Goal: Task Accomplishment & Management: Manage account settings

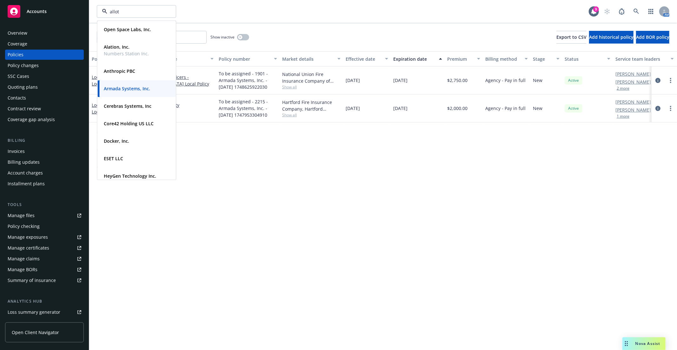
type input "allot"
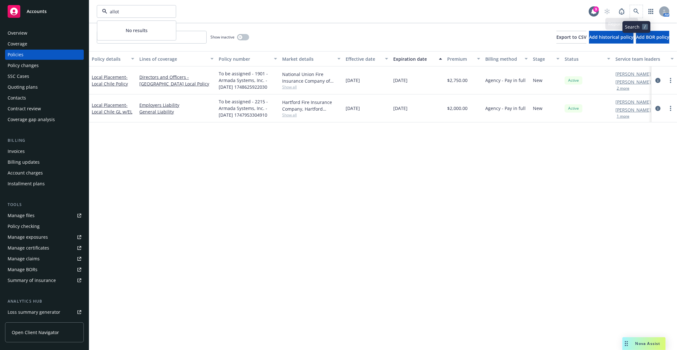
click at [631, 7] on span at bounding box center [636, 11] width 13 height 13
click at [640, 12] on link at bounding box center [636, 11] width 13 height 13
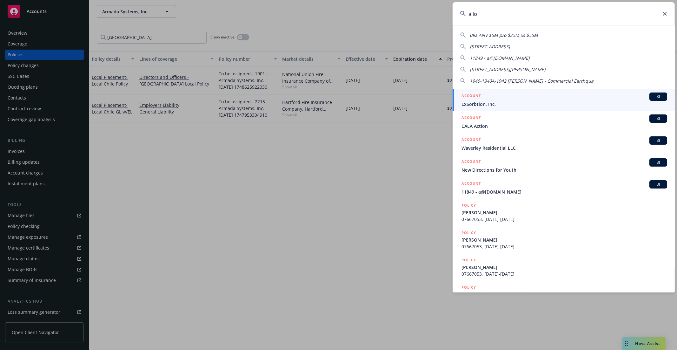
type input "allot"
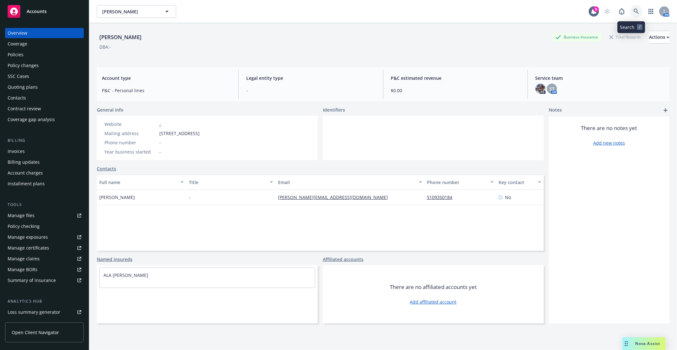
click at [630, 11] on link at bounding box center [636, 11] width 13 height 13
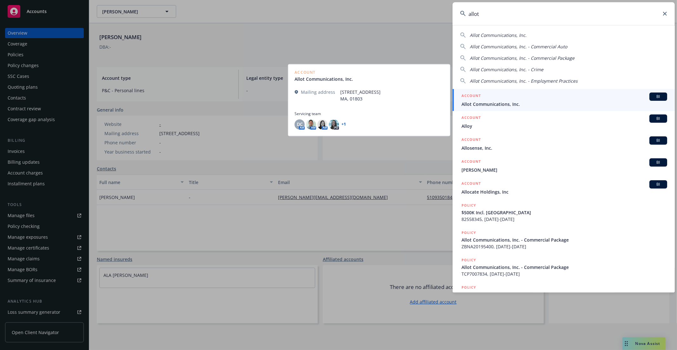
type input "allot"
click at [546, 97] on div "ACCOUNT BI" at bounding box center [565, 96] width 206 height 8
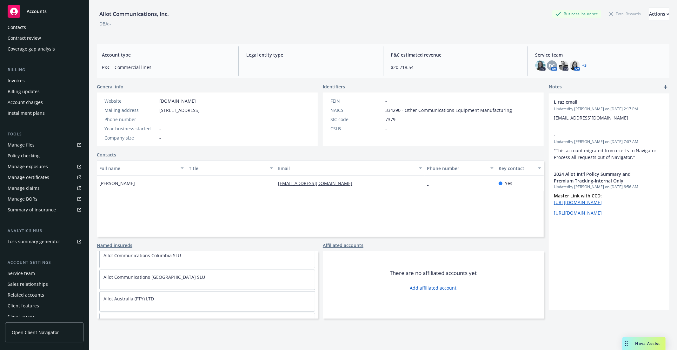
scroll to position [152, 0]
click at [583, 67] on link "+ 3" at bounding box center [585, 66] width 4 height 4
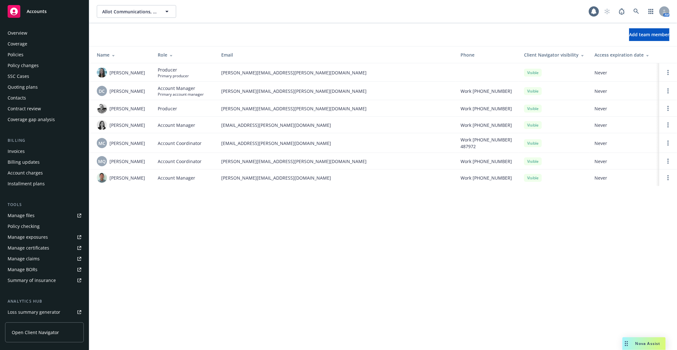
scroll to position [75, 0]
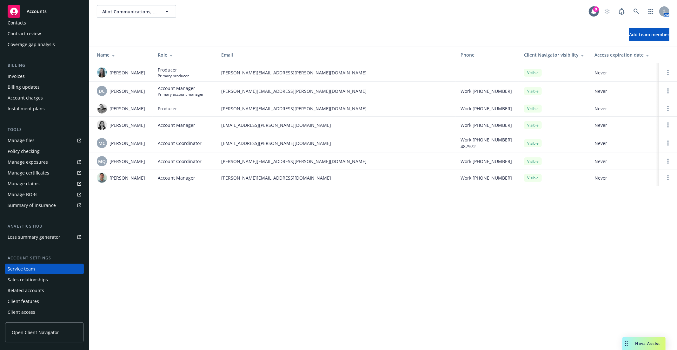
click at [298, 243] on div "Allot Communications, Inc. Allot Communications, Inc. 9 AM Add team member Name…" at bounding box center [383, 175] width 588 height 350
click at [245, 317] on div "Allot Communications, Inc. Allot Communications, Inc. 9 AM Add team member Name…" at bounding box center [383, 175] width 588 height 350
click at [244, 282] on div "Allot Communications, Inc. Allot Communications, Inc. 9 AM Add team member Name…" at bounding box center [383, 175] width 588 height 350
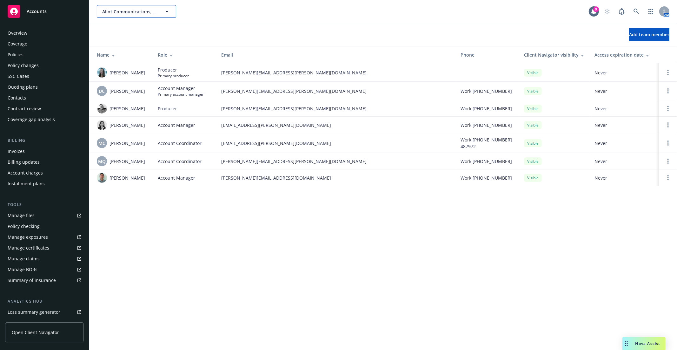
click at [140, 13] on span "Allot Communications, Inc." at bounding box center [129, 11] width 55 height 7
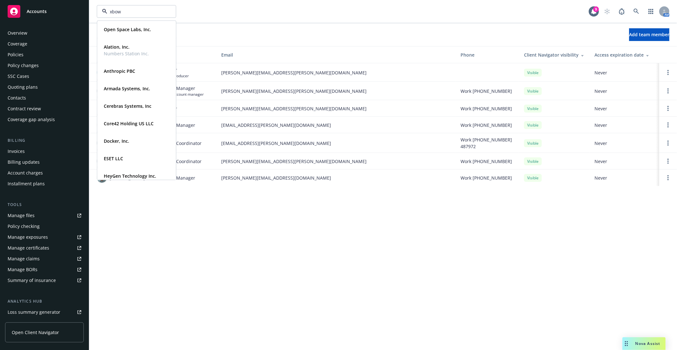
type input "xbow"
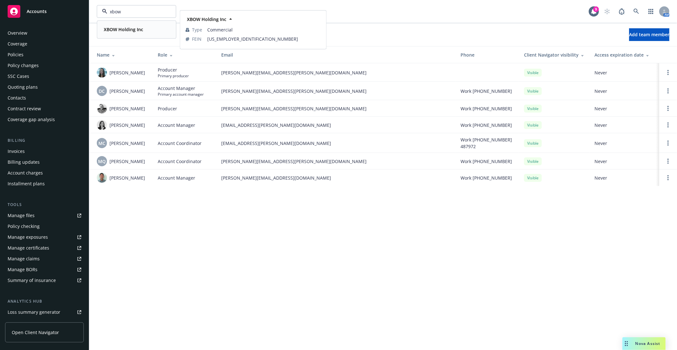
click at [140, 31] on strong "XBOW Holding Inc" at bounding box center [123, 29] width 39 height 6
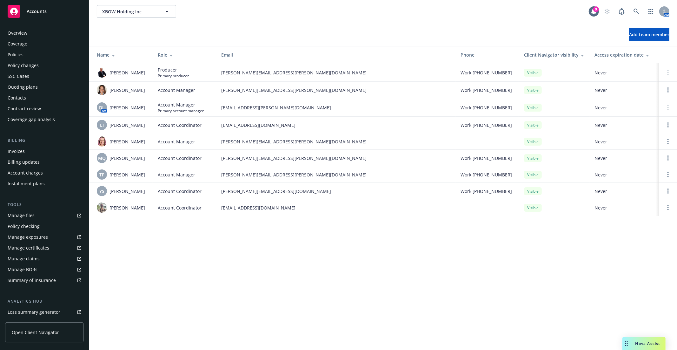
click at [99, 257] on div "XBOW Holding Inc XBOW Holding Inc 9 AM Add team member Name Role Email Phone Cl…" at bounding box center [383, 175] width 588 height 350
click at [14, 216] on div "Manage files" at bounding box center [21, 215] width 27 height 10
click at [230, 287] on div "XBOW Holding Inc XBOW Holding Inc 9 AM Add team member Name Role Email Phone Cl…" at bounding box center [383, 175] width 588 height 350
click at [258, 261] on div "XBOW Holding Inc XBOW Holding Inc 9 AM Add team member Name Role Email Phone Cl…" at bounding box center [383, 175] width 588 height 350
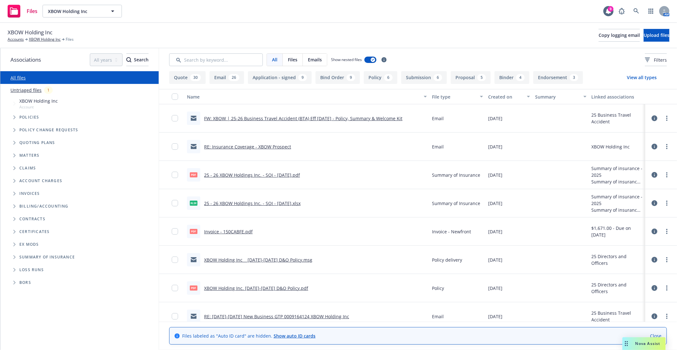
click at [13, 117] on icon "Tree Example" at bounding box center [14, 117] width 3 height 4
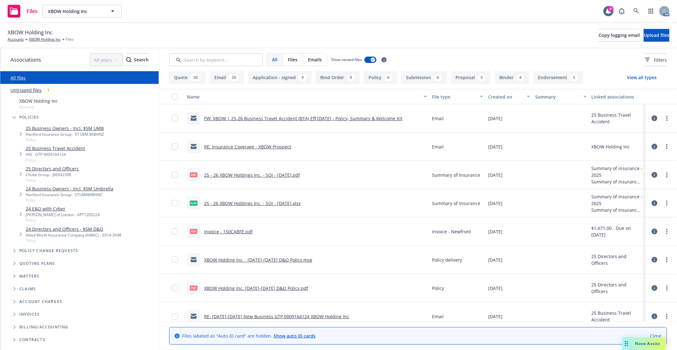
scroll to position [59, 0]
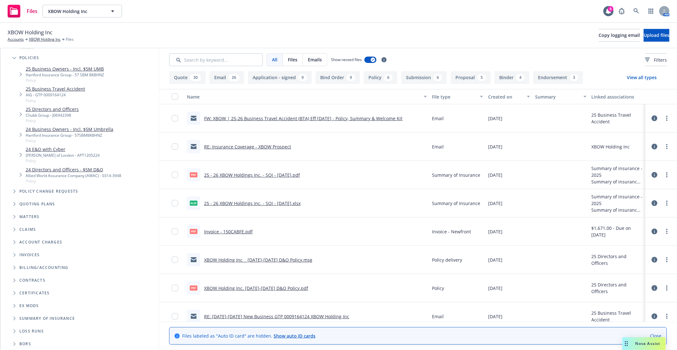
click at [42, 316] on span "Summary of insurance" at bounding box center [47, 318] width 56 height 4
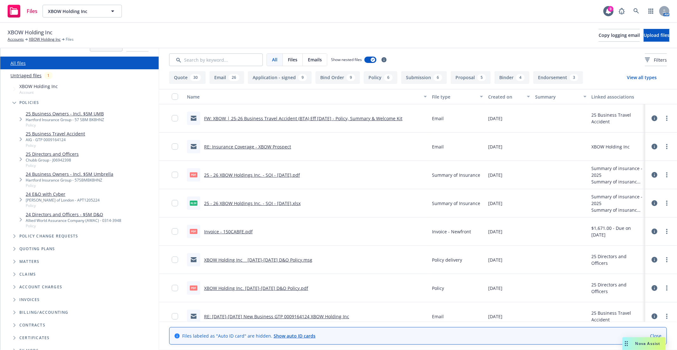
scroll to position [0, 0]
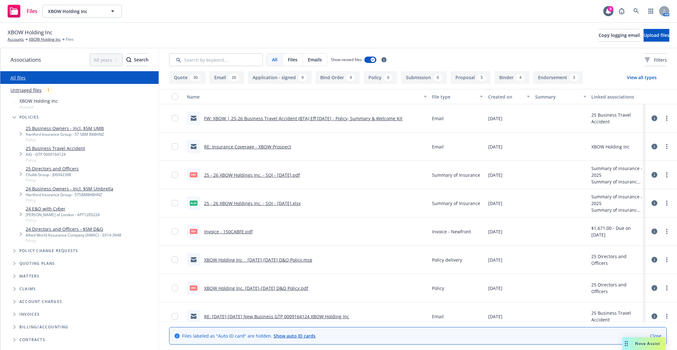
click at [27, 88] on link "Untriaged files" at bounding box center [25, 90] width 31 height 7
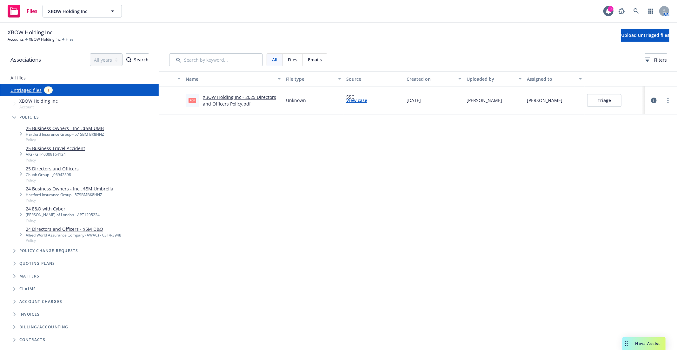
click at [31, 98] on span "XBOW Holding Inc" at bounding box center [38, 100] width 38 height 7
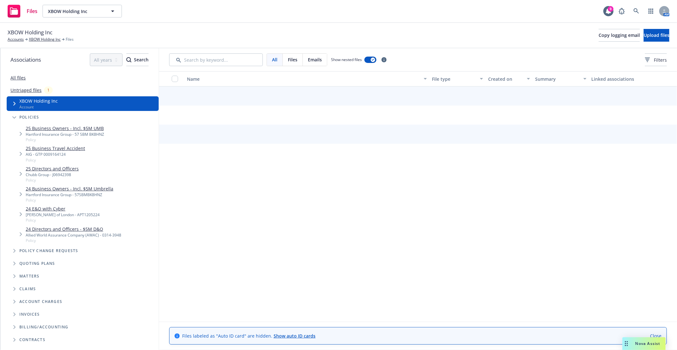
click at [15, 78] on link "All files" at bounding box center [17, 78] width 15 height 6
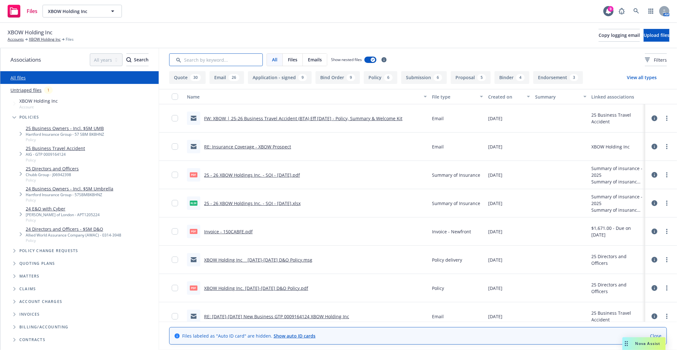
click at [238, 60] on input "Search by keyword..." at bounding box center [216, 59] width 94 height 13
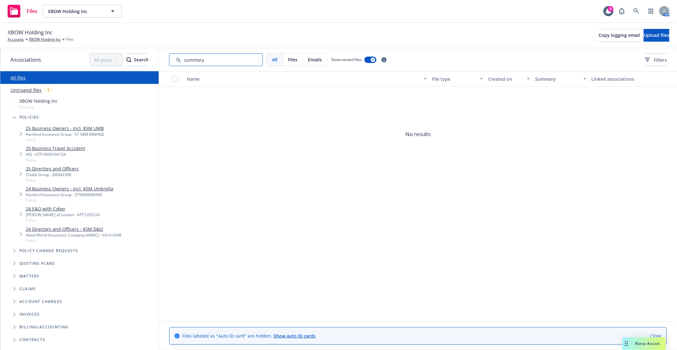
type input "summary"
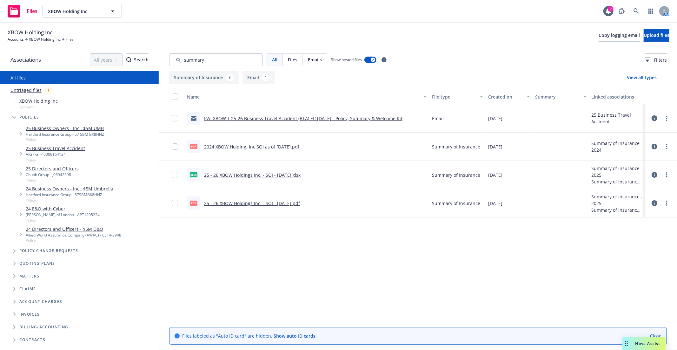
click at [243, 257] on div "Name File type Created on Summary Linked associations FW: XBOW | 25-26 Business…" at bounding box center [418, 205] width 518 height 232
click at [232, 256] on div "Name File type Created on Summary Linked associations FW: XBOW | 25-26 Business…" at bounding box center [418, 205] width 518 height 232
click at [266, 202] on link "25 - 26 XBOW Holdings Inc. - SOI - 09/12/2025.pdf" at bounding box center [252, 203] width 96 height 6
click at [36, 38] on link "XBOW Holding Inc" at bounding box center [45, 40] width 32 height 6
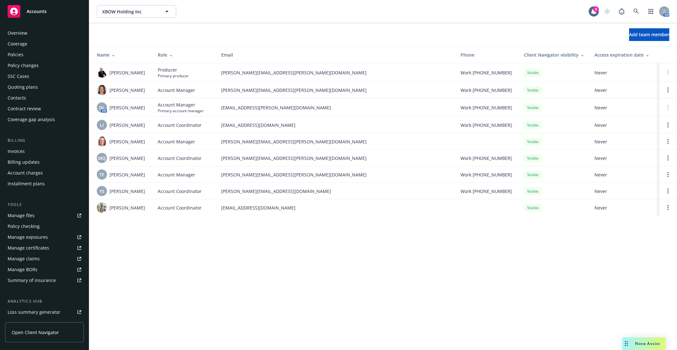
click at [176, 261] on div "XBOW Holding Inc XBOW Holding Inc 9 AM Add team member Name Role Email Phone Cl…" at bounding box center [383, 175] width 588 height 350
